Goal: Information Seeking & Learning: Learn about a topic

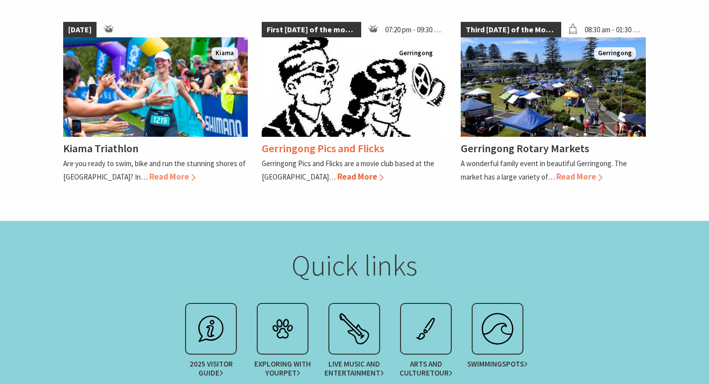
scroll to position [1000, 0]
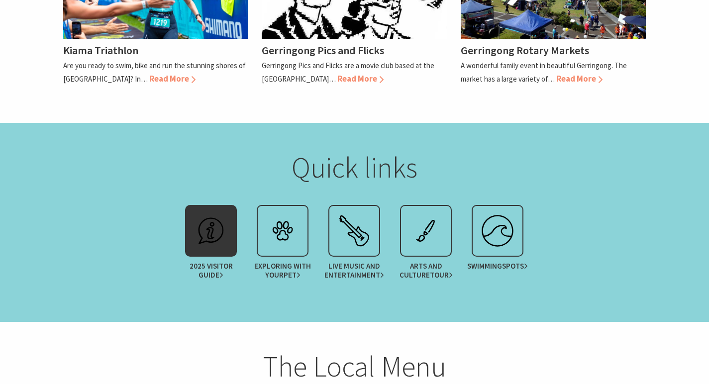
click at [206, 236] on img at bounding box center [211, 231] width 40 height 40
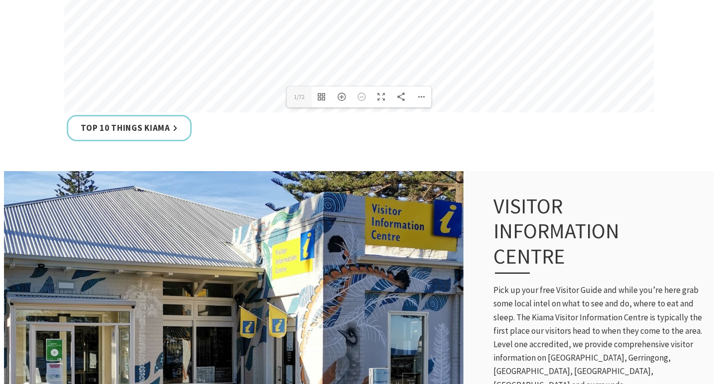
scroll to position [696, 0]
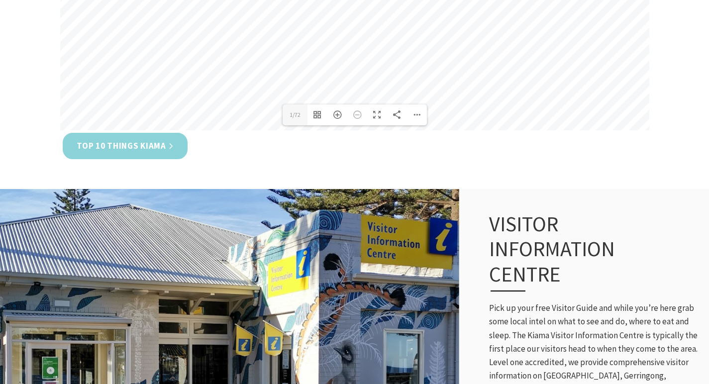
click at [168, 148] on link "Top 10 Things Kiama" at bounding box center [125, 146] width 125 height 26
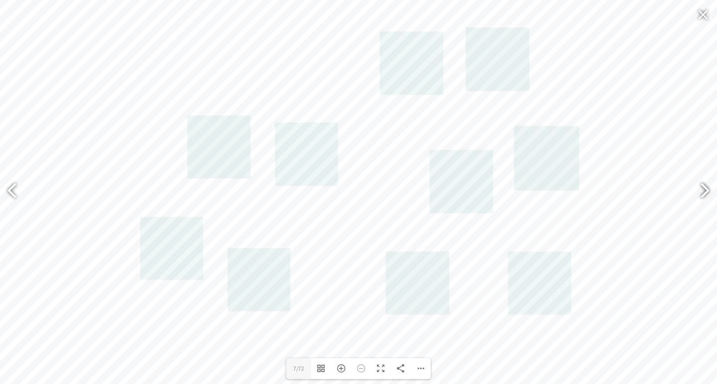
click at [704, 194] on div at bounding box center [700, 192] width 23 height 36
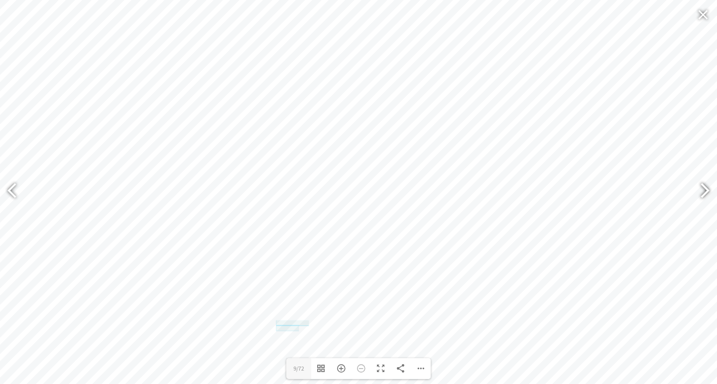
click at [704, 194] on div at bounding box center [700, 192] width 23 height 36
click at [704, 198] on div at bounding box center [700, 192] width 23 height 36
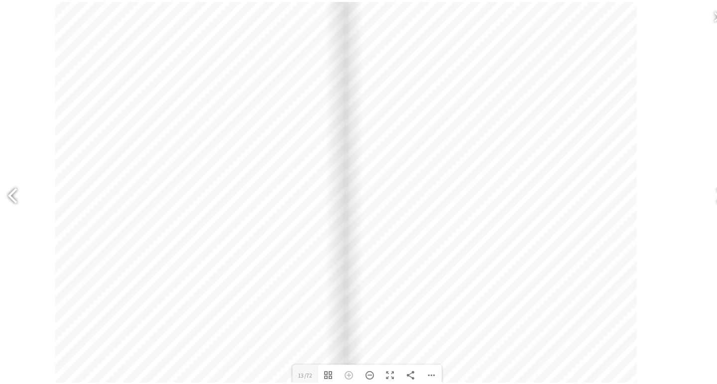
scroll to position [540, 0]
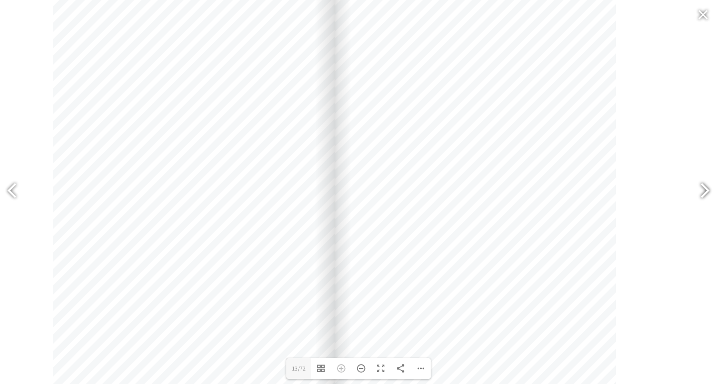
click at [701, 200] on div at bounding box center [700, 192] width 23 height 36
click at [705, 198] on div at bounding box center [700, 192] width 23 height 36
click at [705, 199] on div at bounding box center [700, 192] width 23 height 36
type input "21"
